Goal: Information Seeking & Learning: Learn about a topic

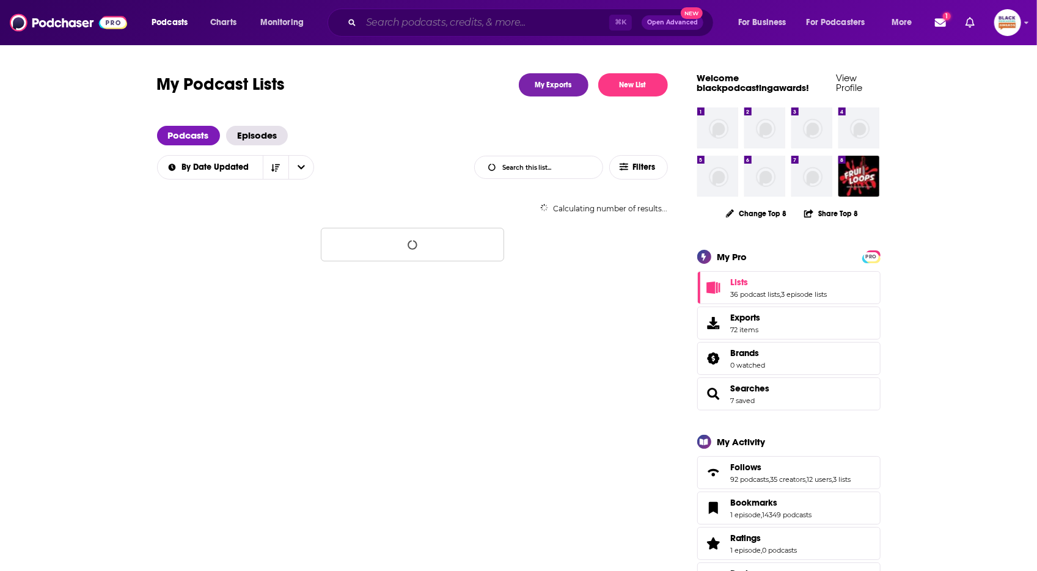
click at [395, 28] on input "Search podcasts, credits, & more..." at bounding box center [485, 23] width 248 height 20
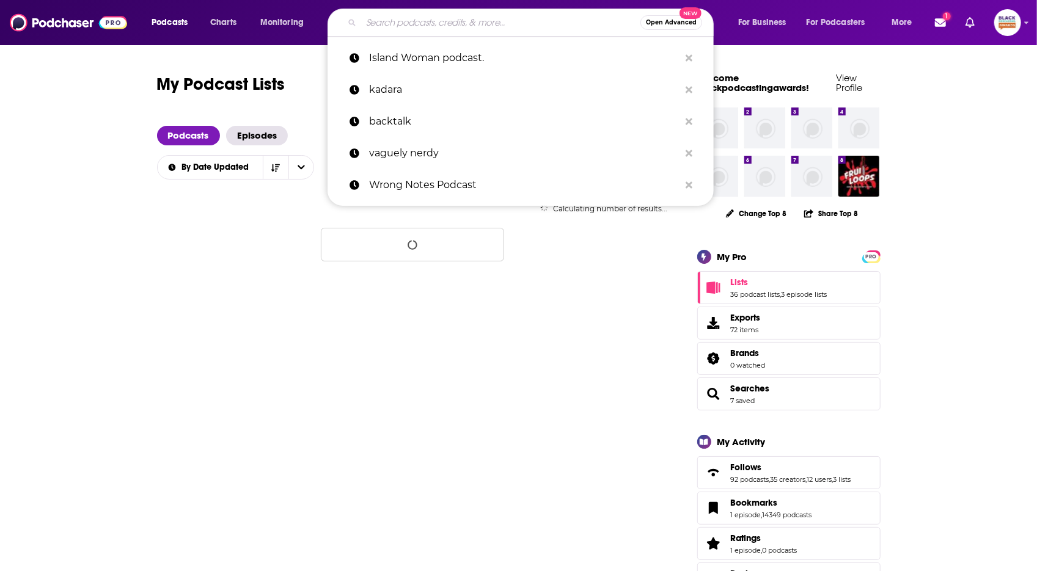
paste input "Coffee, Cocktails, and Clarity"
type input "Coffee, Cocktails, and Clarity"
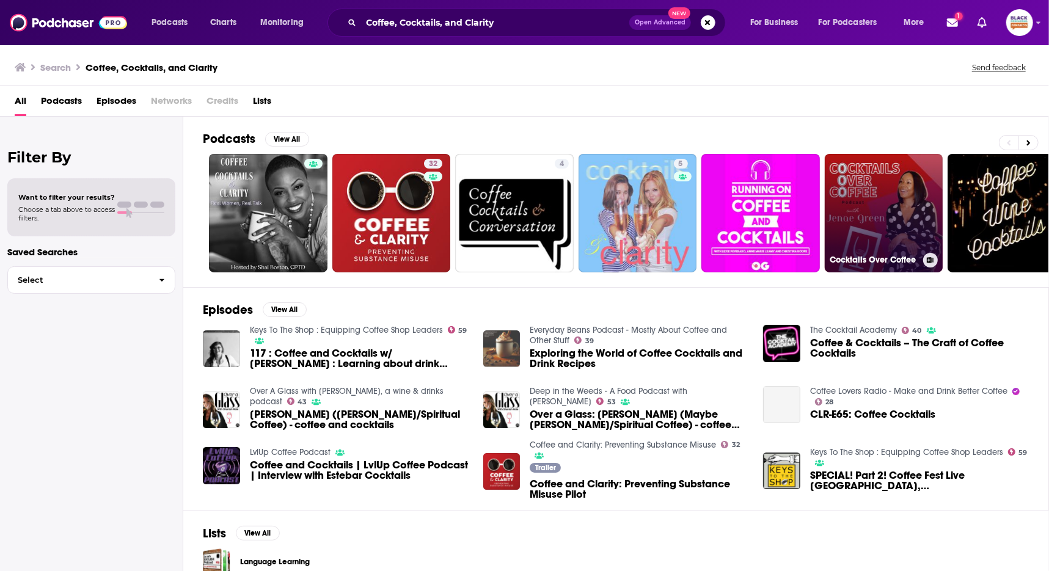
click at [928, 261] on icon at bounding box center [930, 260] width 7 height 6
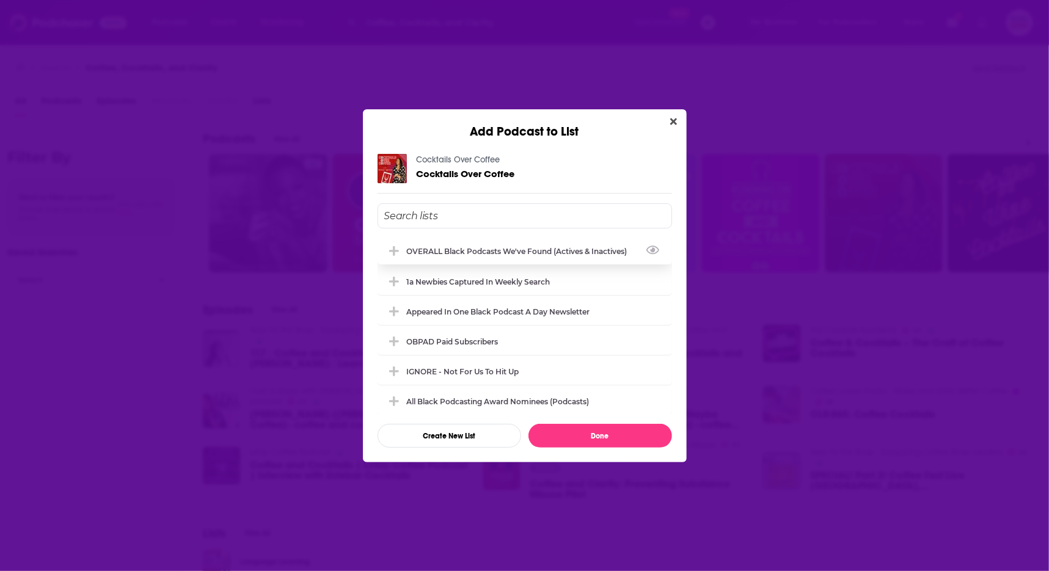
click at [540, 251] on div "OVERALL Black podcasts we've found (actives & inactives)" at bounding box center [521, 251] width 228 height 9
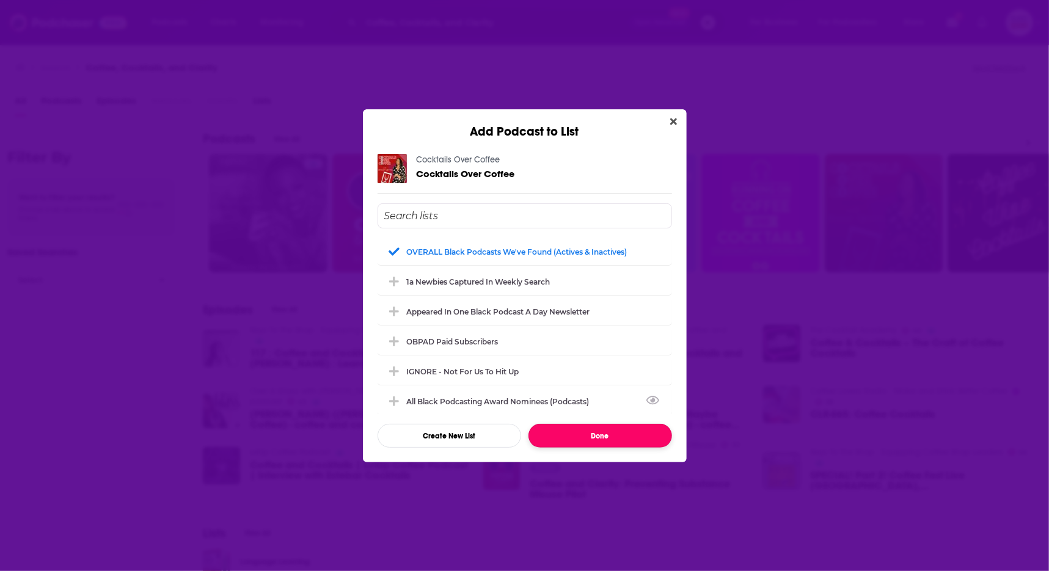
click at [577, 439] on button "Done" at bounding box center [601, 436] width 144 height 24
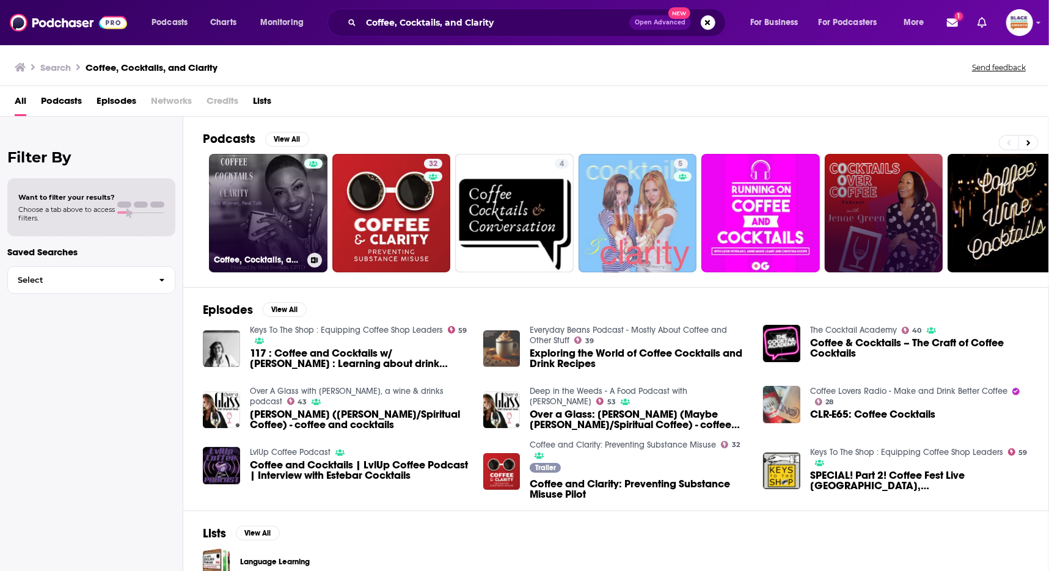
click at [257, 196] on link "Coffee, Cocktails, and Clarity: Real Women, Real Talk for Personal and Professi…" at bounding box center [268, 213] width 119 height 119
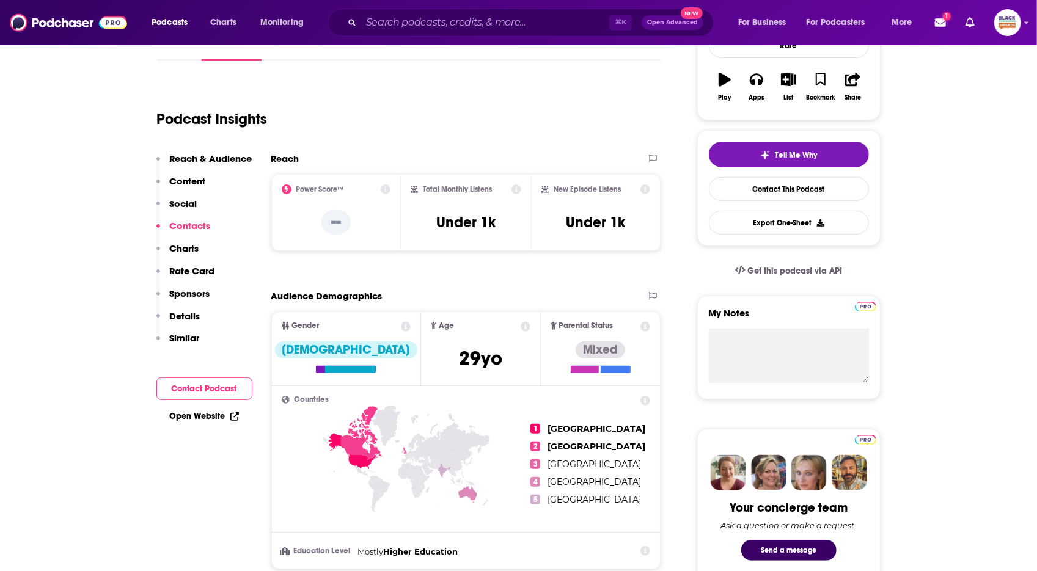
scroll to position [15, 0]
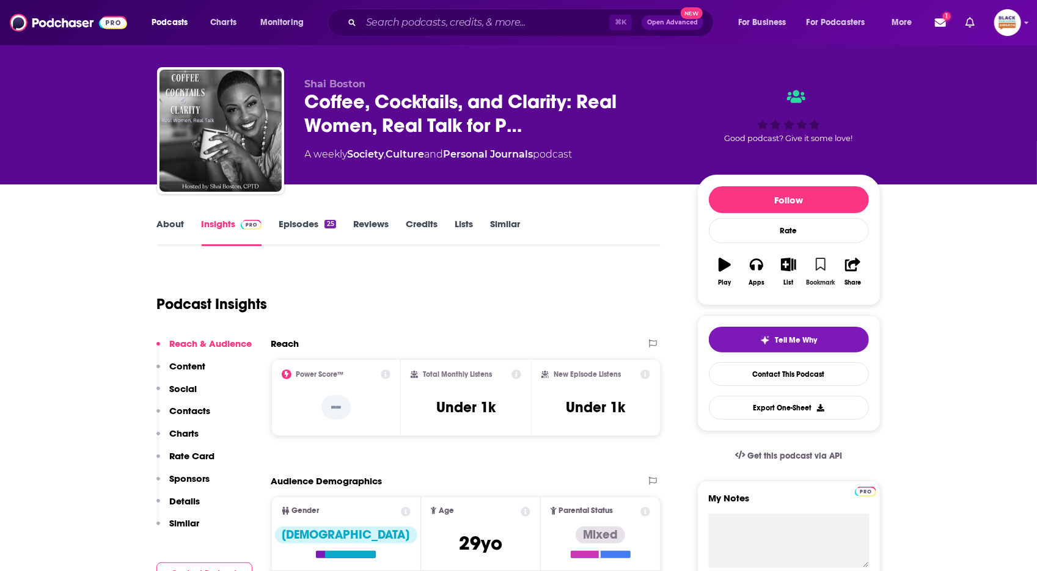
click at [821, 262] on icon "button" at bounding box center [821, 264] width 10 height 13
click at [791, 268] on icon "button" at bounding box center [788, 264] width 15 height 13
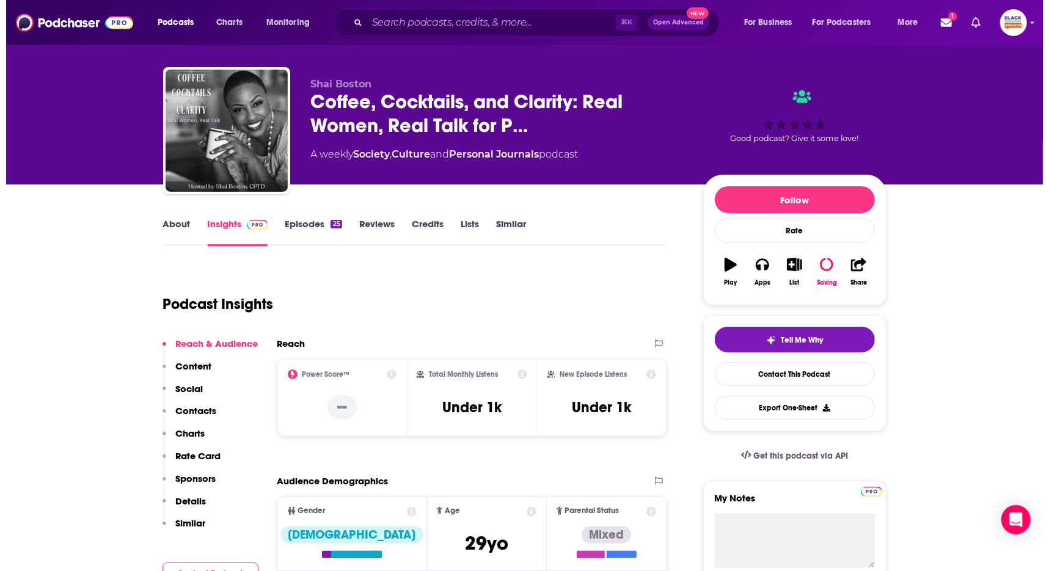
scroll to position [0, 0]
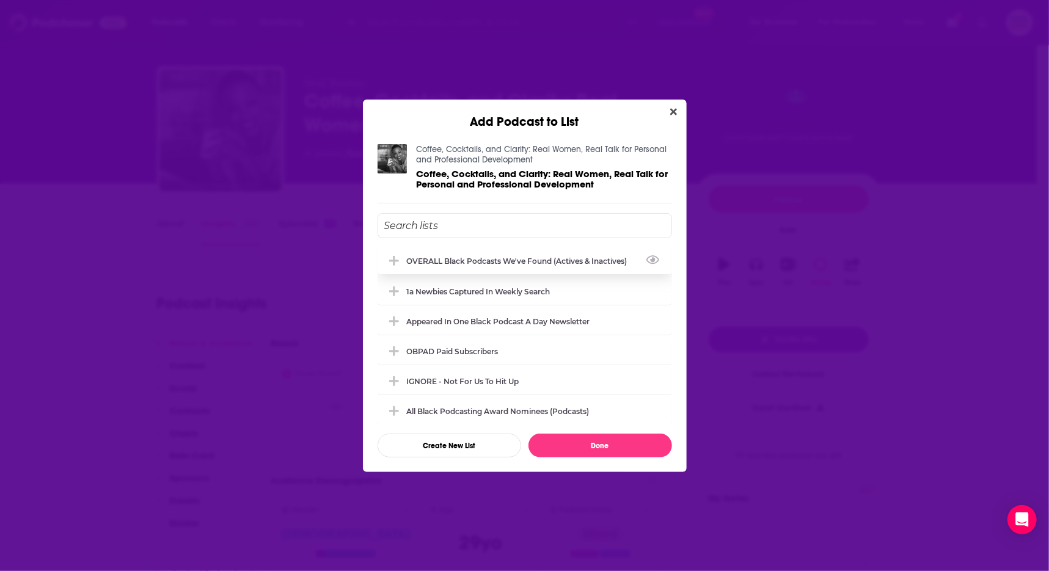
click at [501, 261] on div "OVERALL Black podcasts we've found (actives & inactives)" at bounding box center [521, 261] width 228 height 9
click at [489, 290] on div "1a Newbies captured in weekly search" at bounding box center [479, 291] width 144 height 9
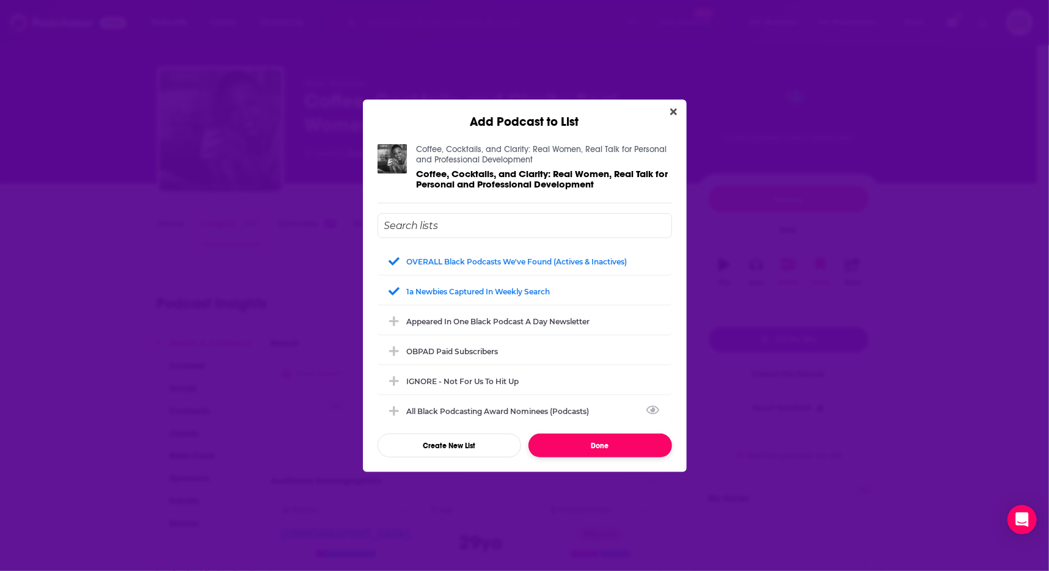
click at [604, 447] on button "Done" at bounding box center [601, 446] width 144 height 24
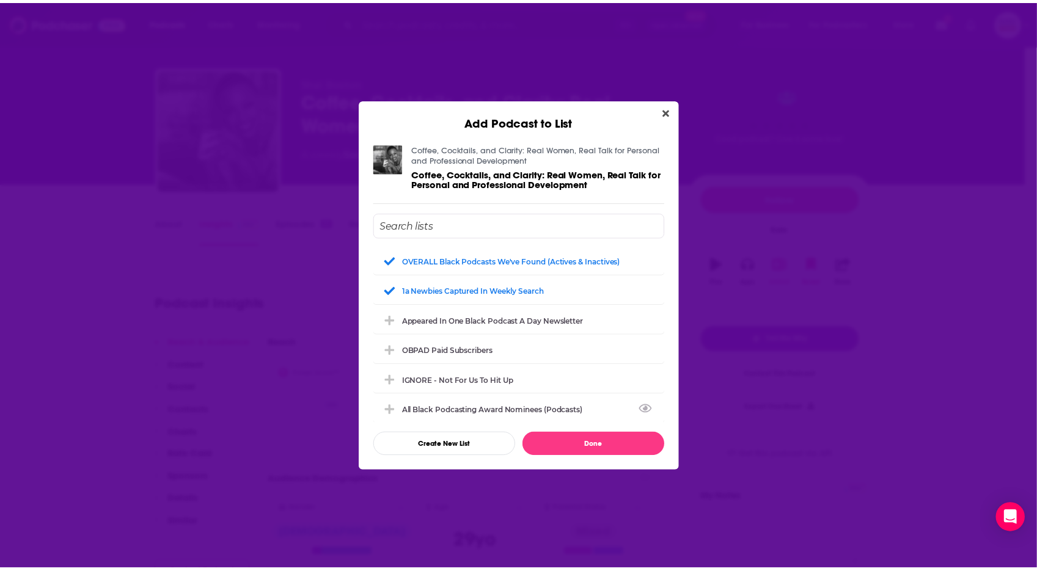
scroll to position [15, 0]
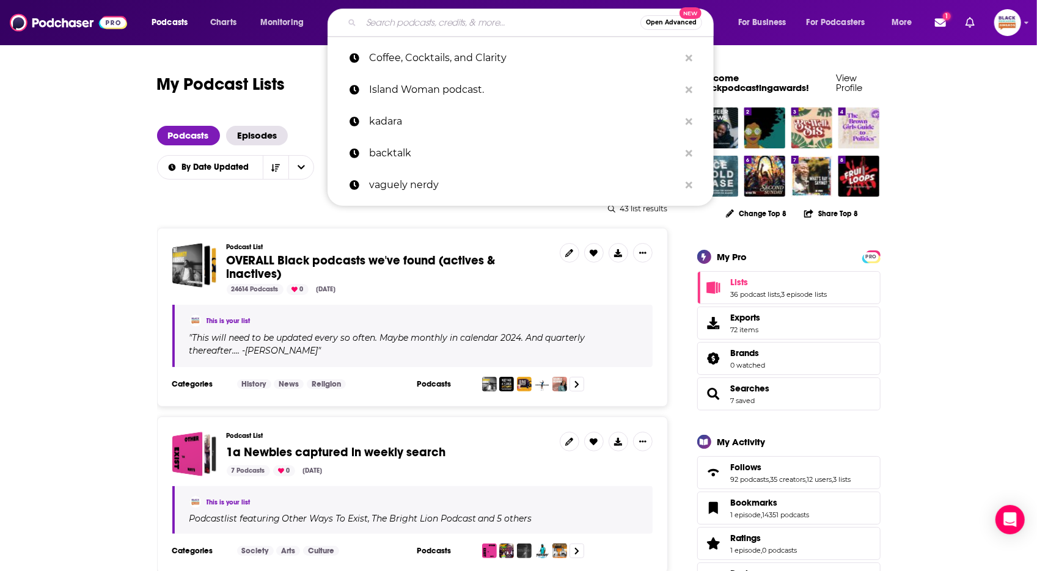
click at [431, 28] on input "Search podcasts, credits, & more..." at bounding box center [500, 23] width 279 height 20
paste input "Wake Up with Nubian Tigers Talk"
type input "Wake Up with Nubian Tigers Talk"
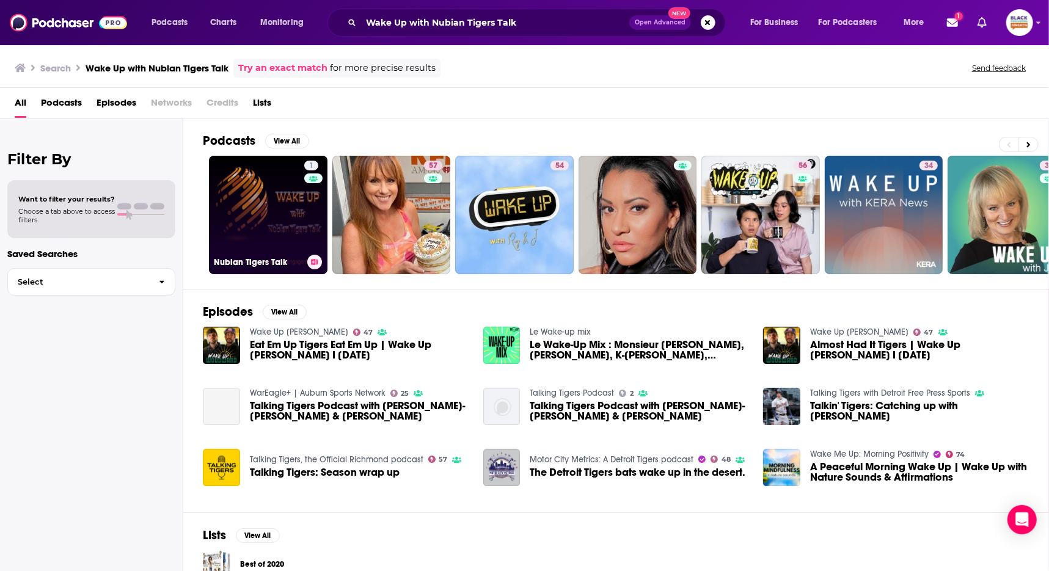
click at [302, 191] on link "1 Nubian Tigers Talk" at bounding box center [268, 215] width 119 height 119
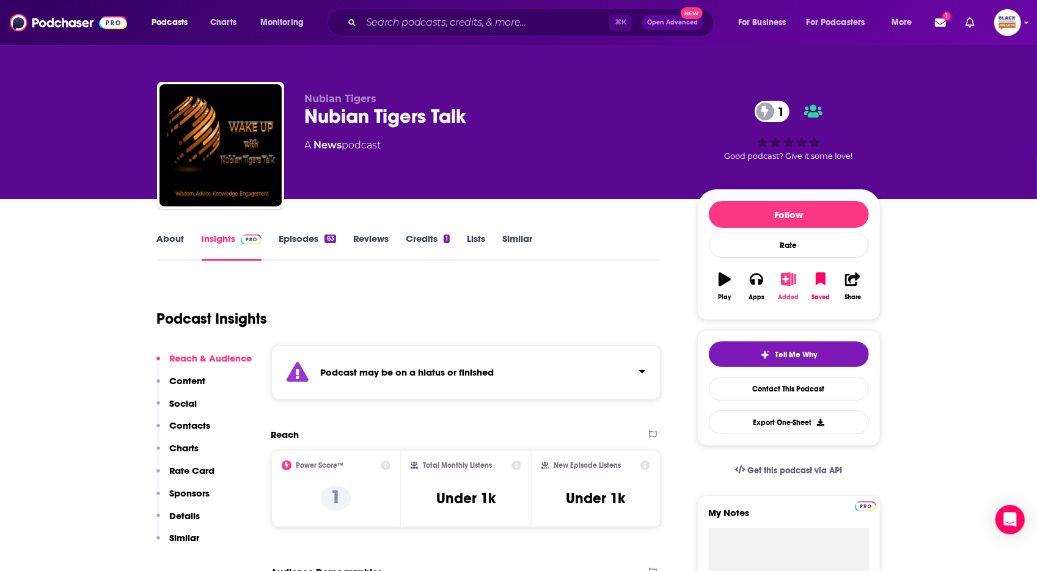
click at [785, 280] on icon "button" at bounding box center [788, 279] width 15 height 13
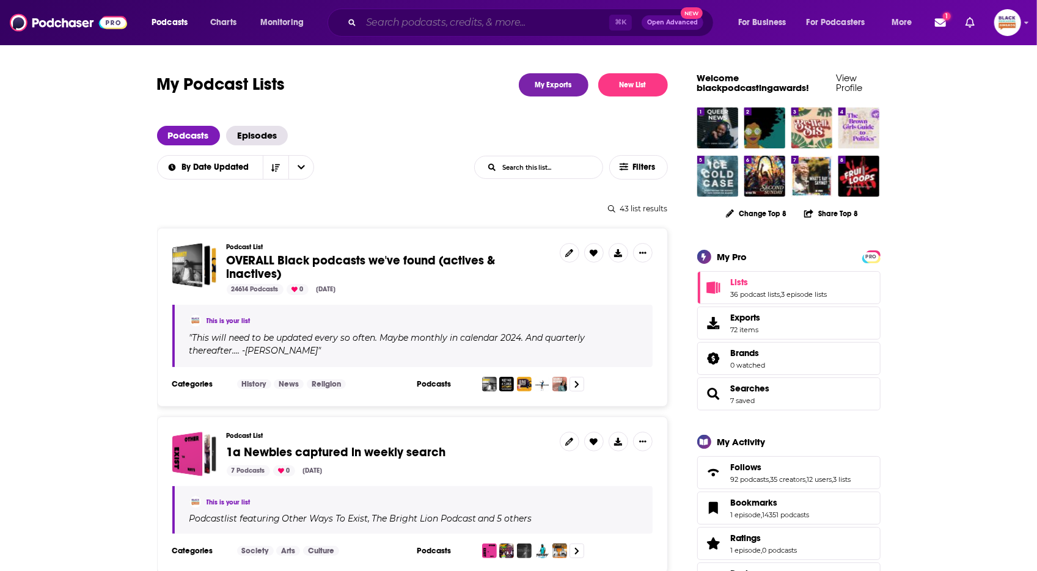
click at [461, 25] on input "Search podcasts, credits, & more..." at bounding box center [485, 23] width 248 height 20
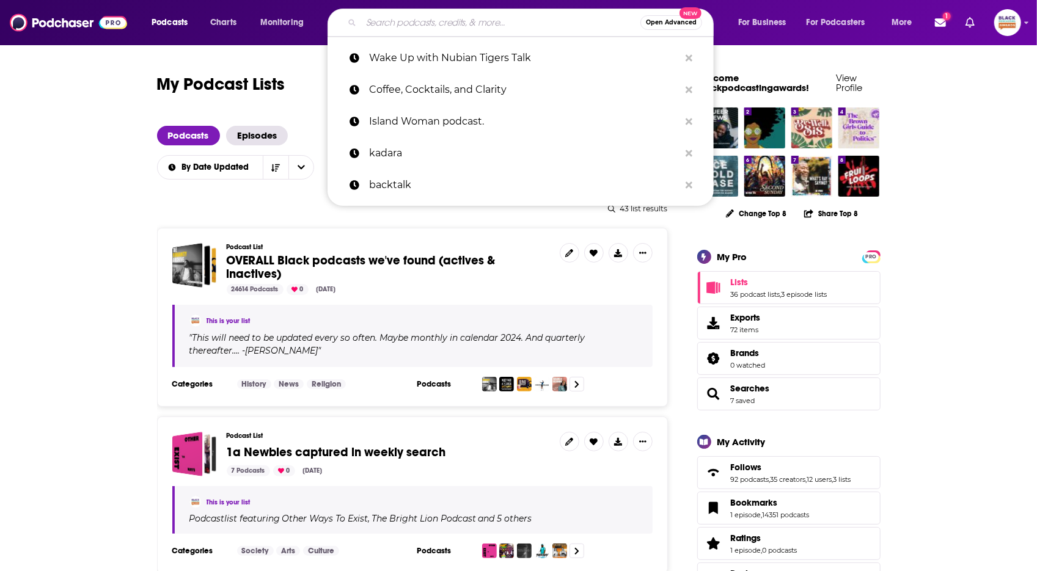
paste input "12th Street talkback"
type input "12th Street talkback"
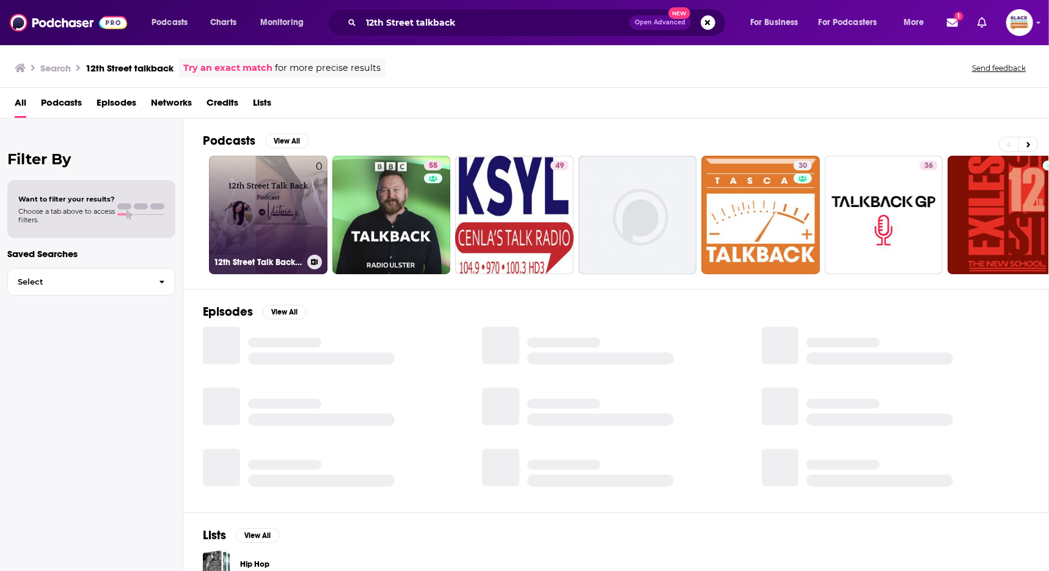
click at [296, 219] on link "0 12th Street Talk Back Podcast" at bounding box center [268, 215] width 119 height 119
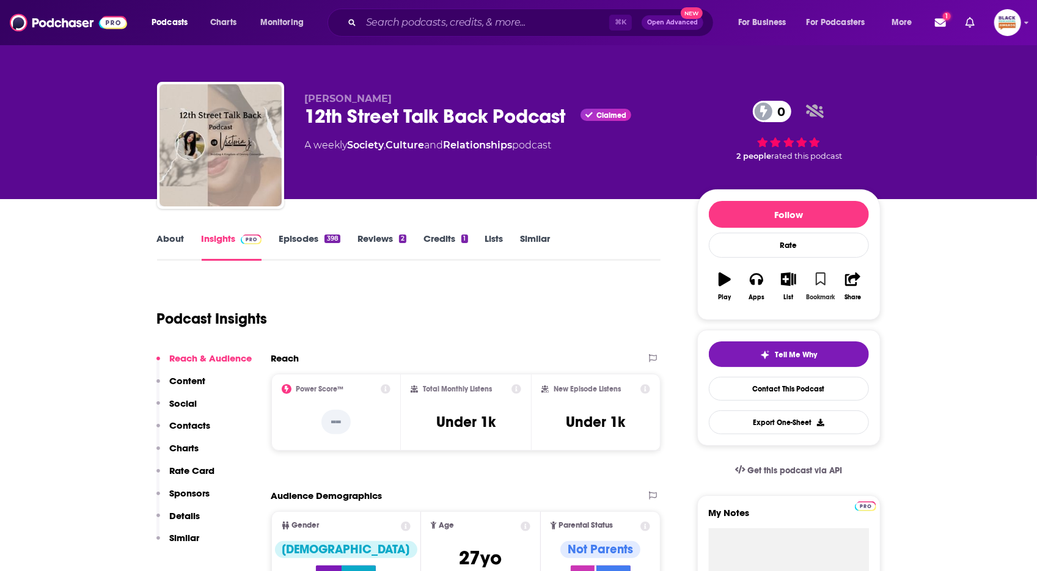
click at [817, 281] on icon "button" at bounding box center [821, 279] width 10 height 13
click at [790, 280] on icon "button" at bounding box center [788, 279] width 15 height 13
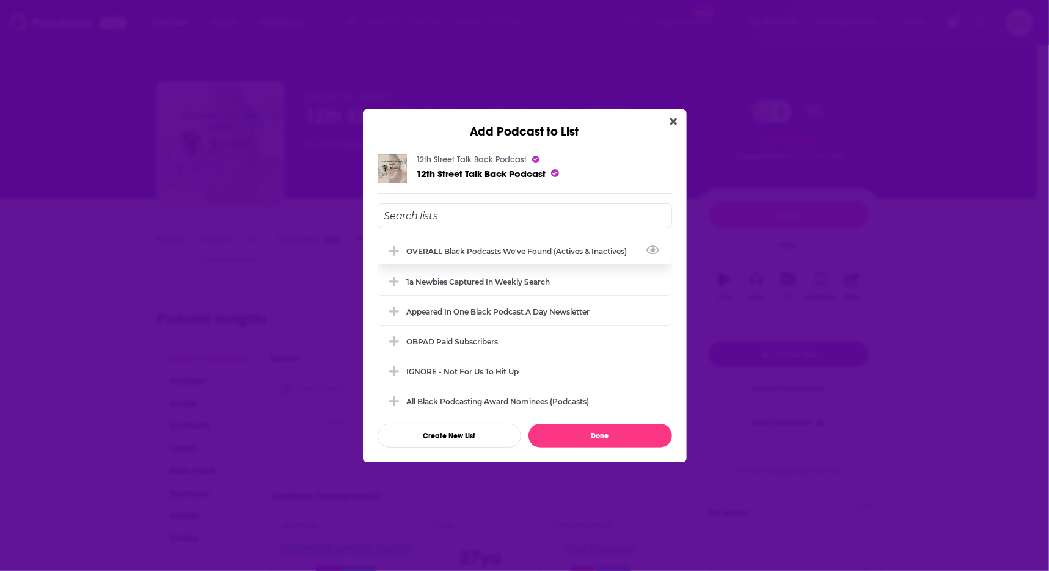
click at [540, 244] on div "OVERALL Black podcasts we've found (actives & inactives)" at bounding box center [525, 251] width 295 height 27
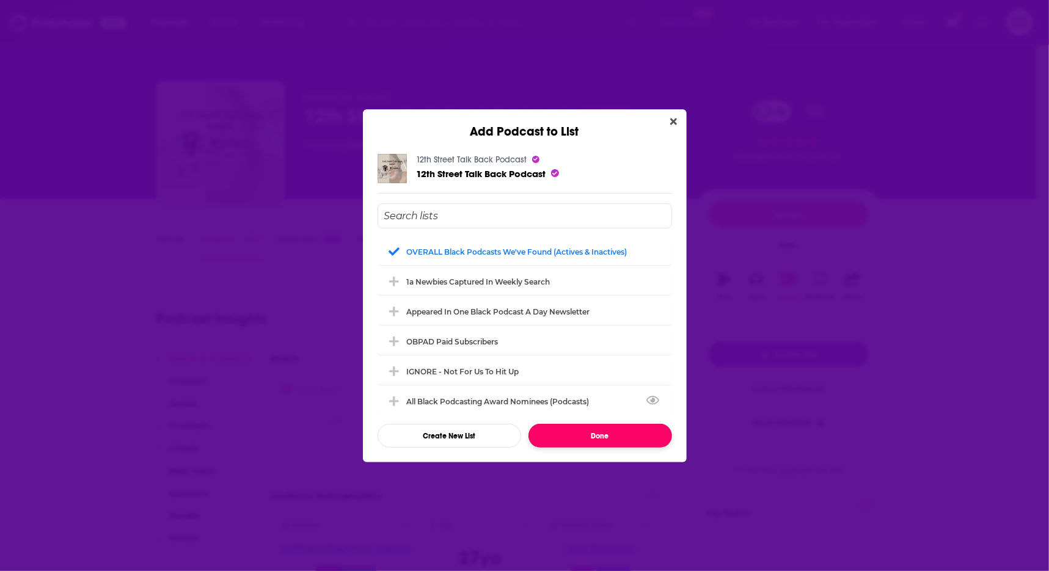
click at [604, 430] on button "Done" at bounding box center [601, 436] width 144 height 24
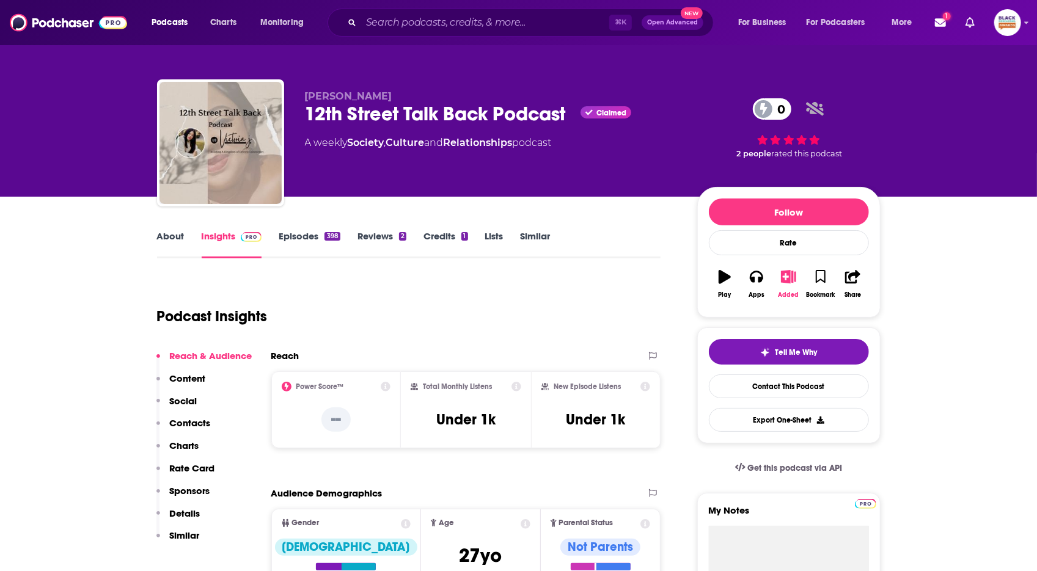
scroll to position [3, 0]
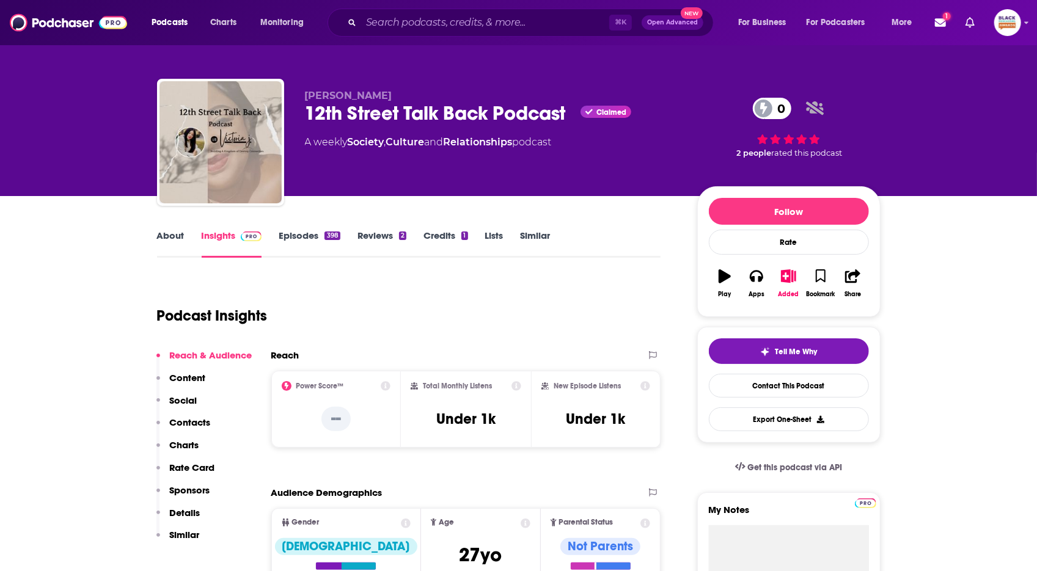
click at [547, 229] on div "About Insights Episodes 398 Reviews 2 Credits 1 Lists Similar" at bounding box center [409, 243] width 504 height 30
click at [543, 231] on link "Similar" at bounding box center [536, 244] width 30 height 28
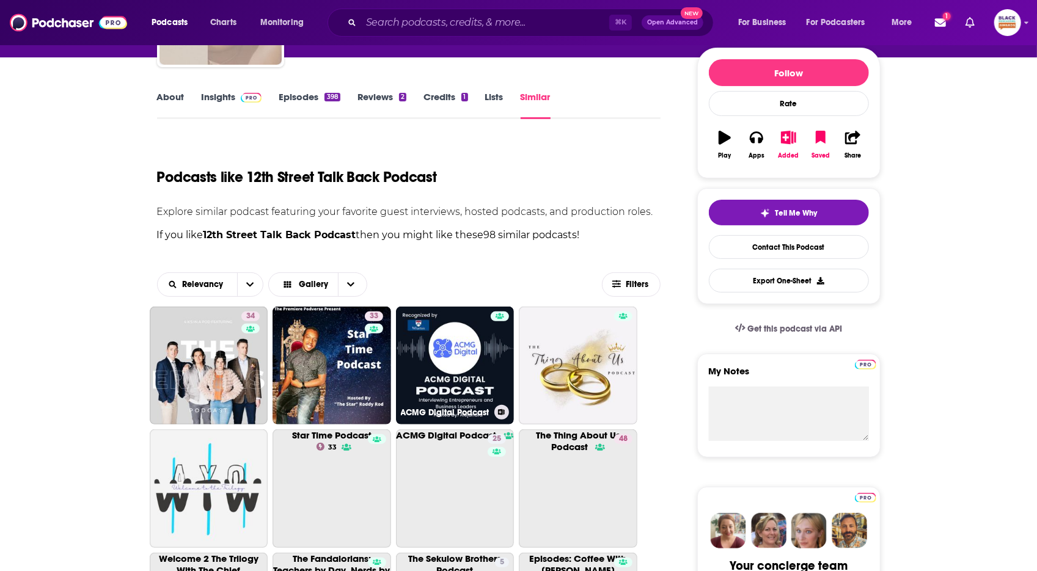
scroll to position [222, 0]
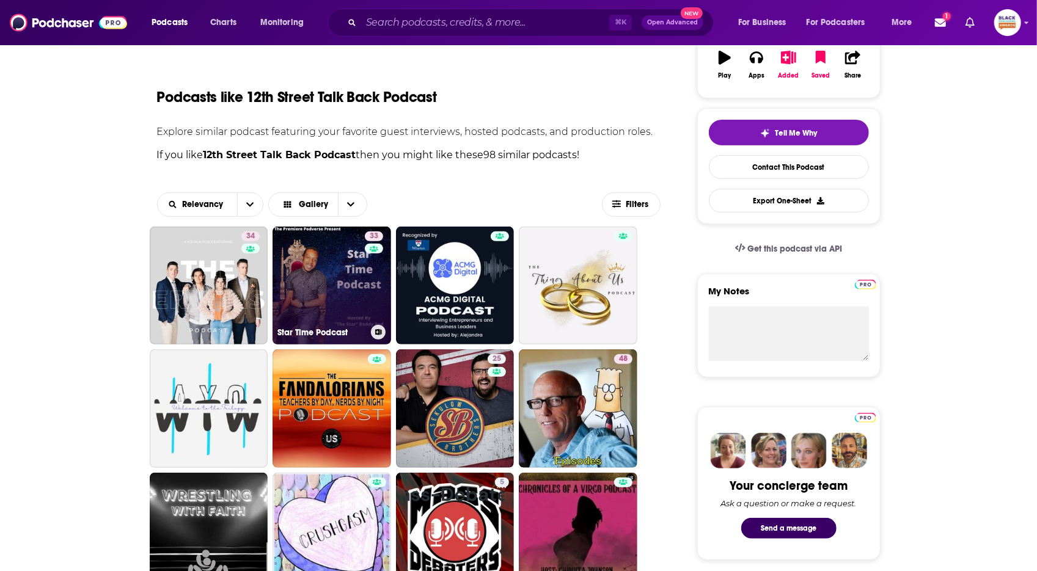
click at [374, 330] on button at bounding box center [378, 332] width 15 height 15
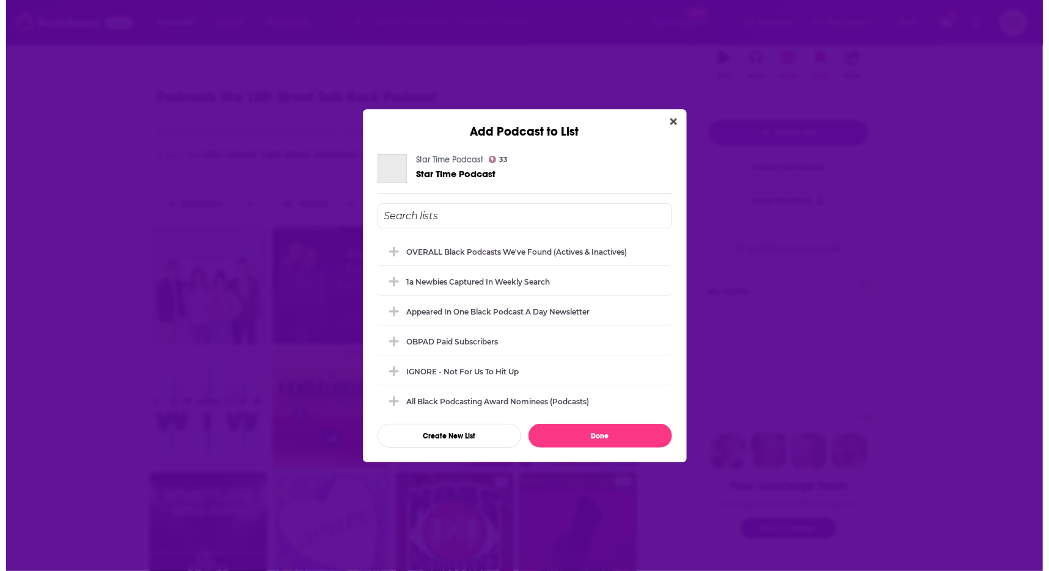
scroll to position [0, 0]
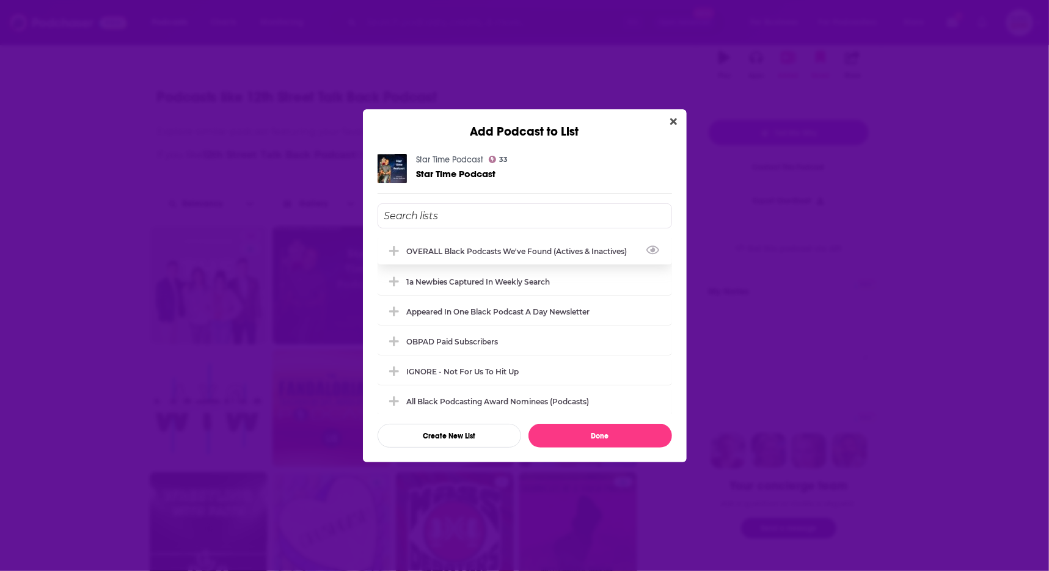
click at [462, 260] on div "OVERALL Black podcasts we've found (actives & inactives)" at bounding box center [525, 251] width 295 height 27
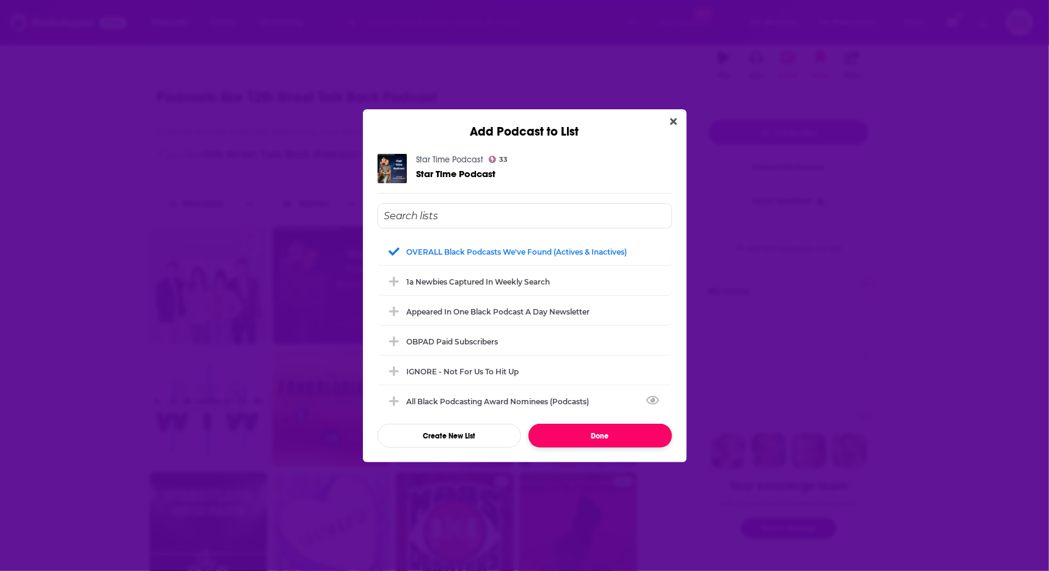
click at [598, 431] on button "Done" at bounding box center [601, 436] width 144 height 24
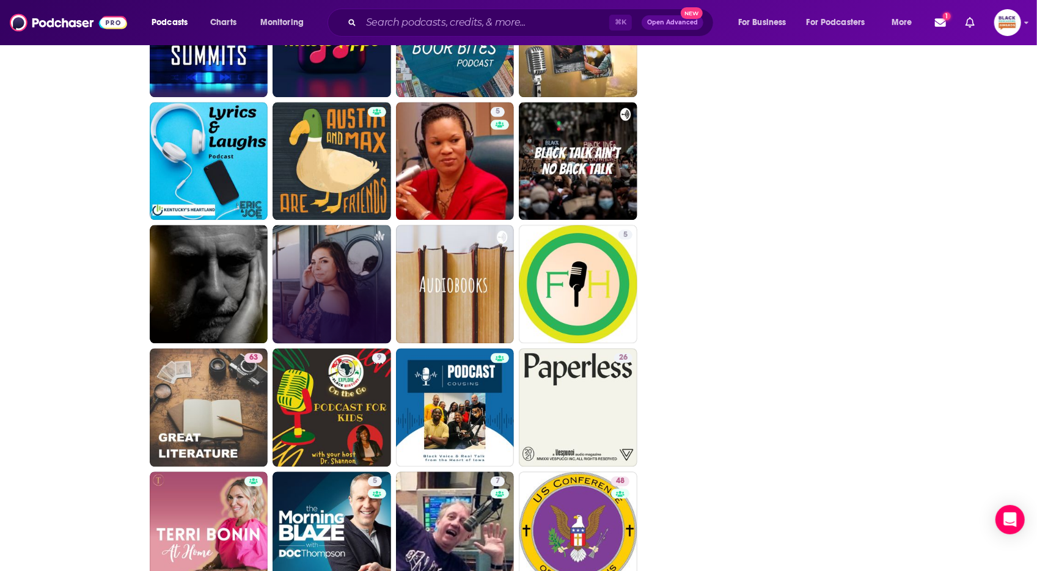
scroll to position [1951, 0]
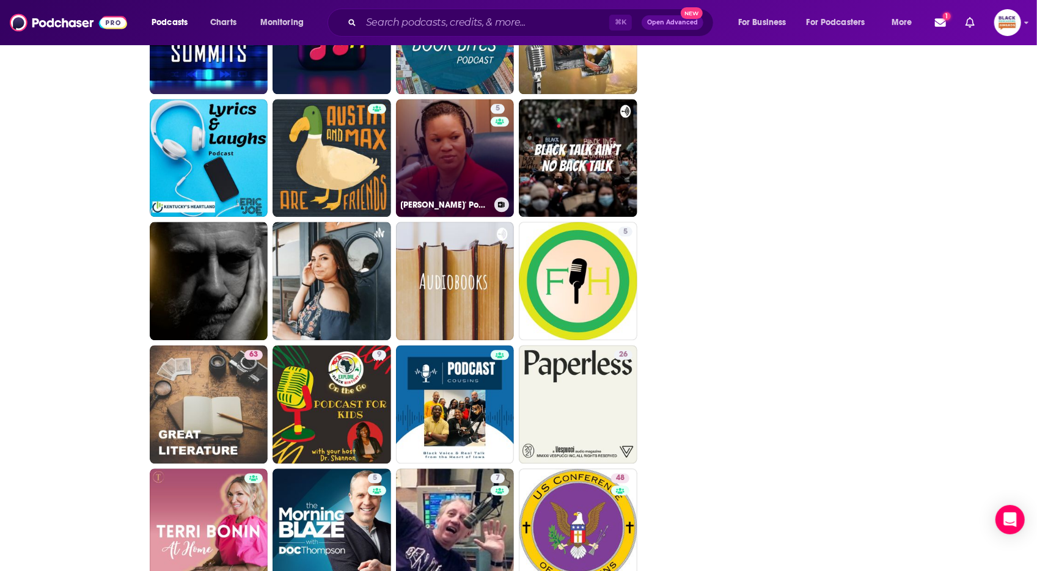
click at [502, 205] on icon at bounding box center [501, 205] width 7 height 6
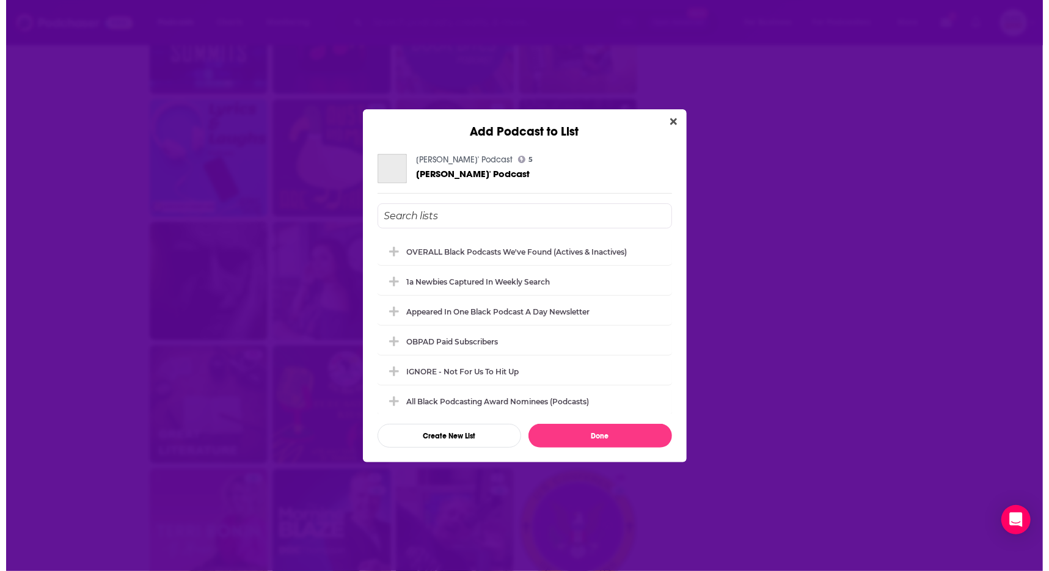
scroll to position [0, 0]
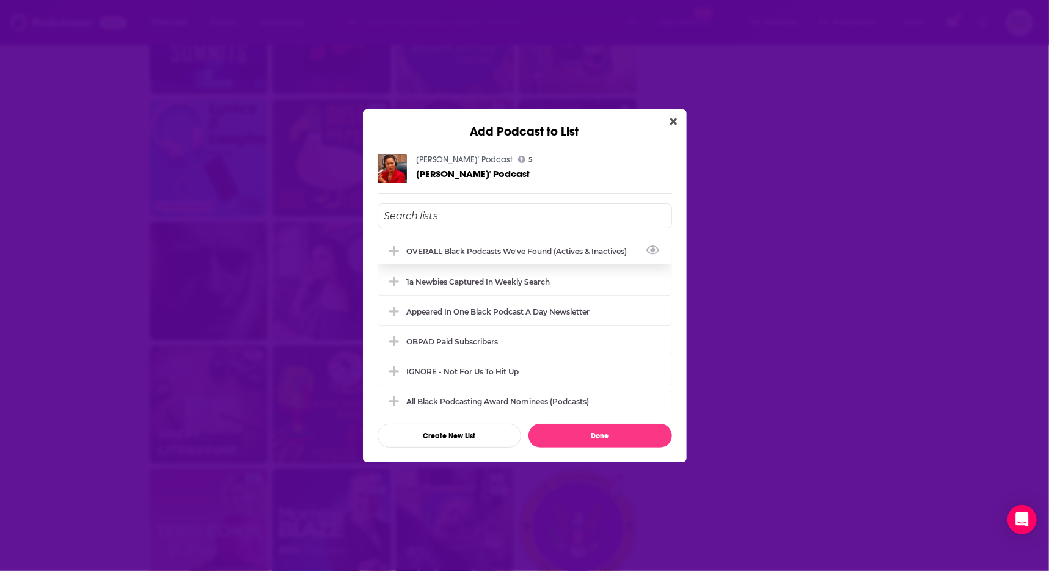
click at [548, 250] on div "OVERALL Black podcasts we've found (actives & inactives)" at bounding box center [521, 251] width 228 height 9
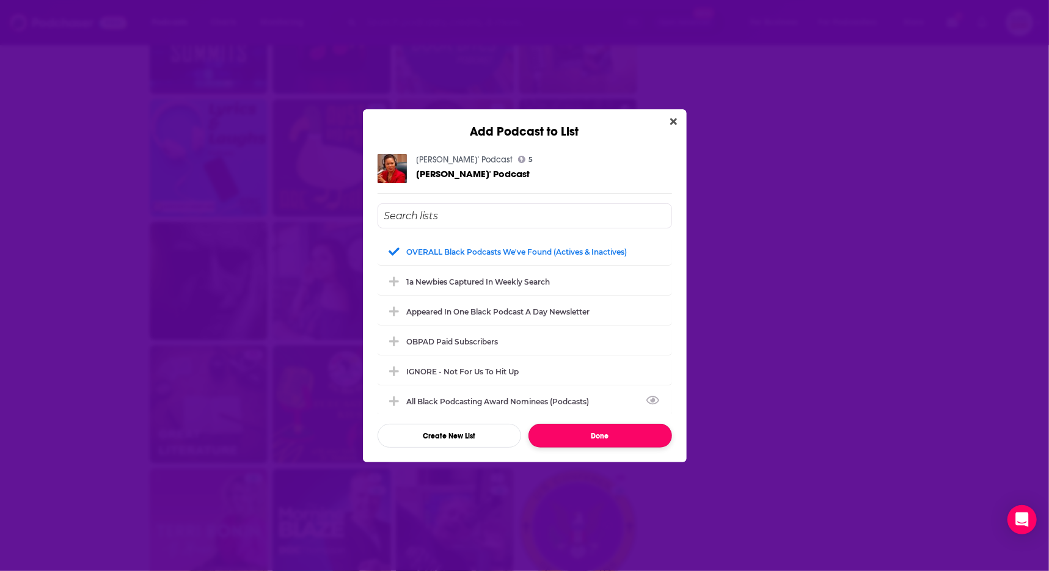
click at [603, 434] on button "Done" at bounding box center [601, 436] width 144 height 24
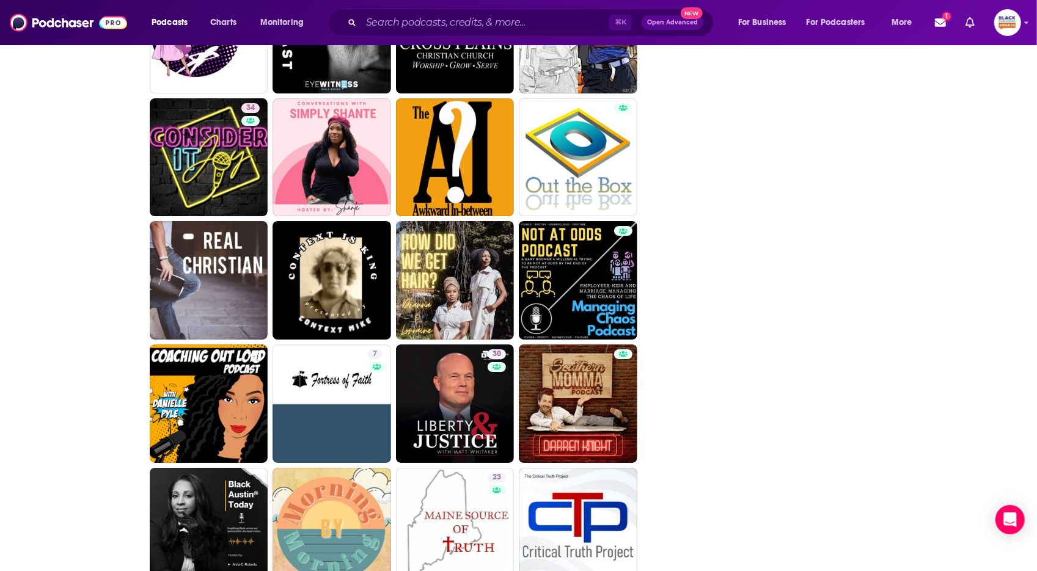
scroll to position [2818, 0]
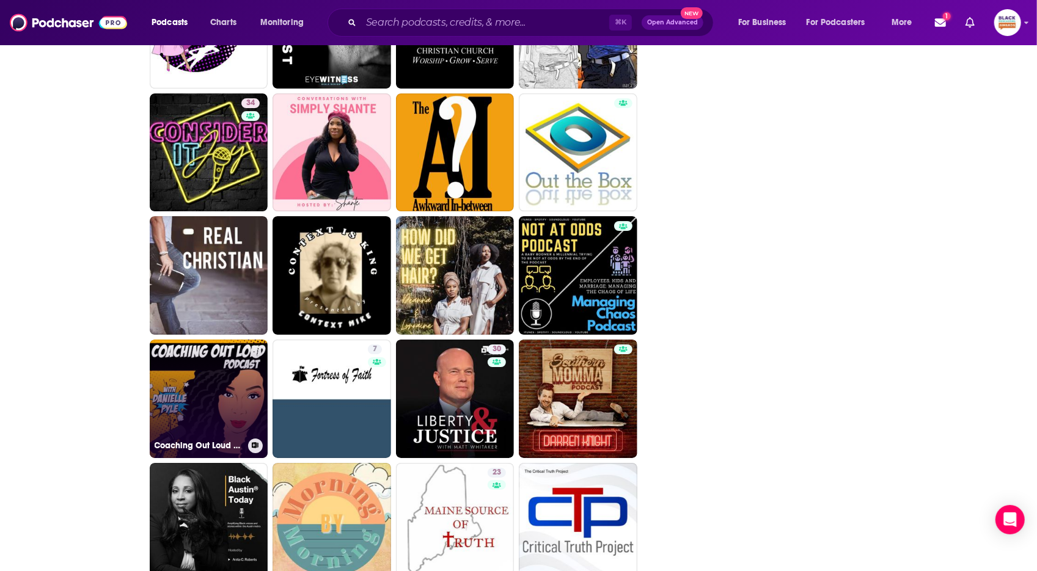
click at [197, 416] on link "Coaching Out Loud with [PERSON_NAME]" at bounding box center [209, 399] width 119 height 119
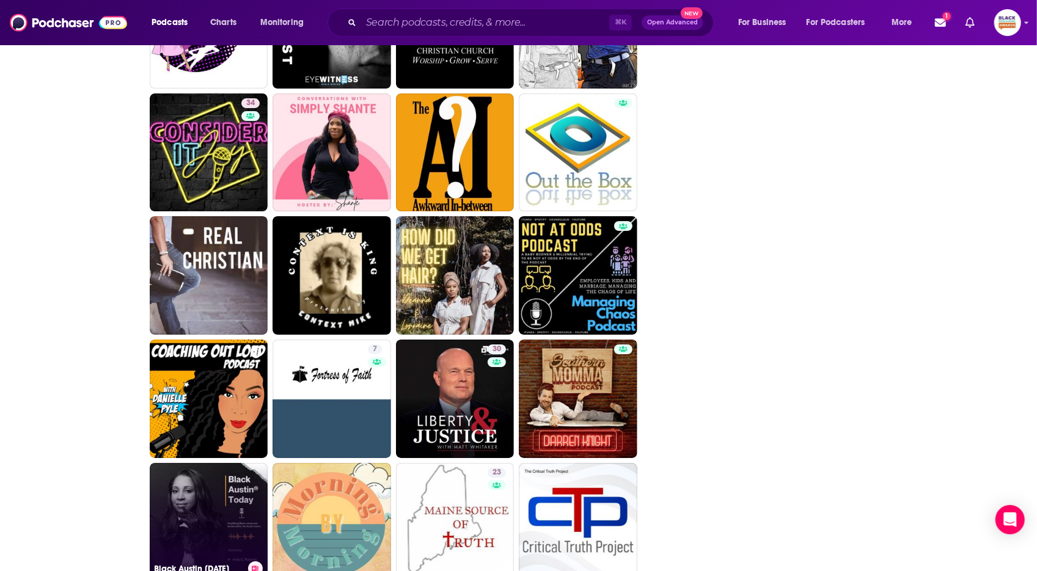
click at [192, 483] on link "Black Austin Today" at bounding box center [209, 522] width 119 height 119
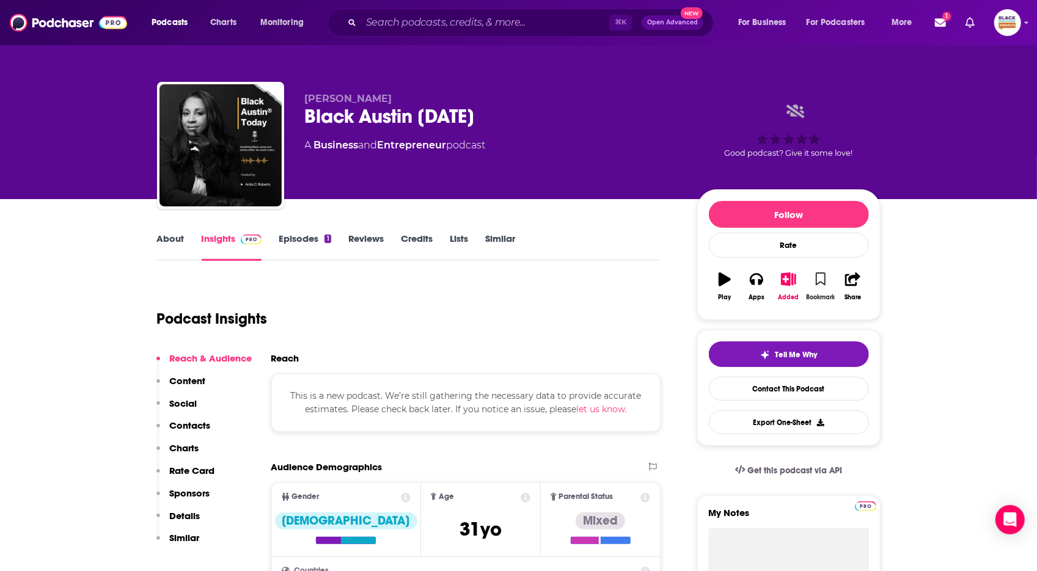
click at [821, 286] on button "Bookmark" at bounding box center [821, 287] width 32 height 44
click at [793, 286] on button "Added" at bounding box center [788, 287] width 32 height 44
